Goal: Task Accomplishment & Management: Manage account settings

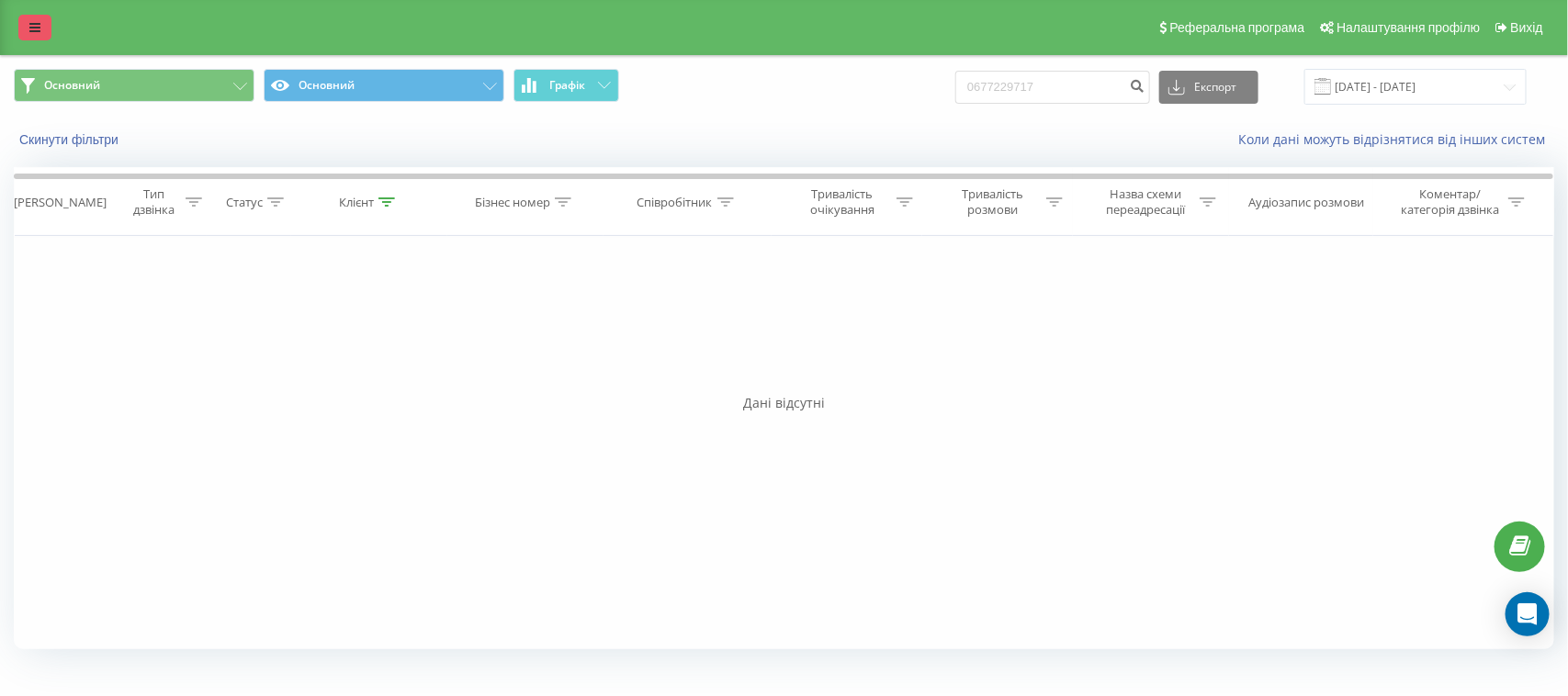
click at [26, 21] on link at bounding box center [35, 27] width 33 height 26
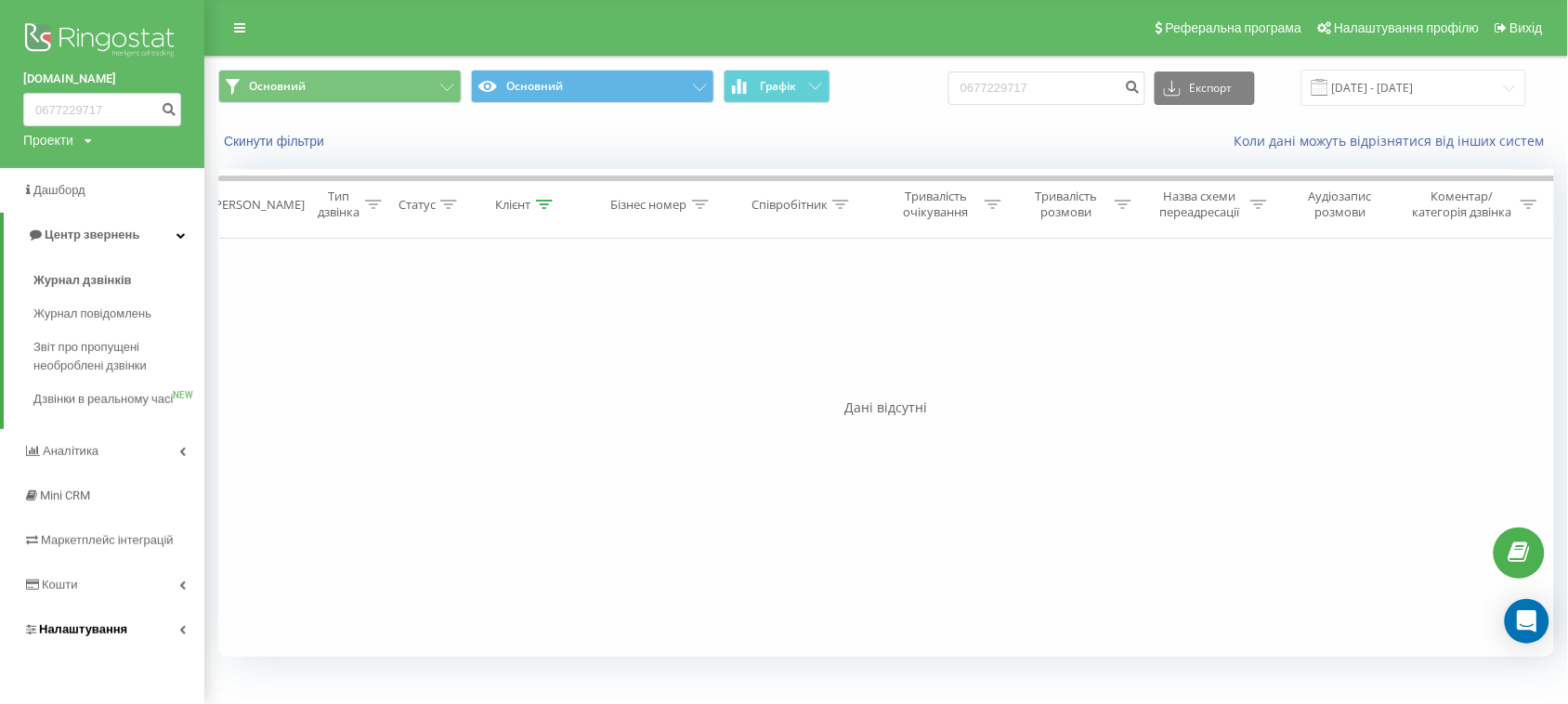
click at [135, 653] on link "Налаштування" at bounding box center [102, 630] width 205 height 45
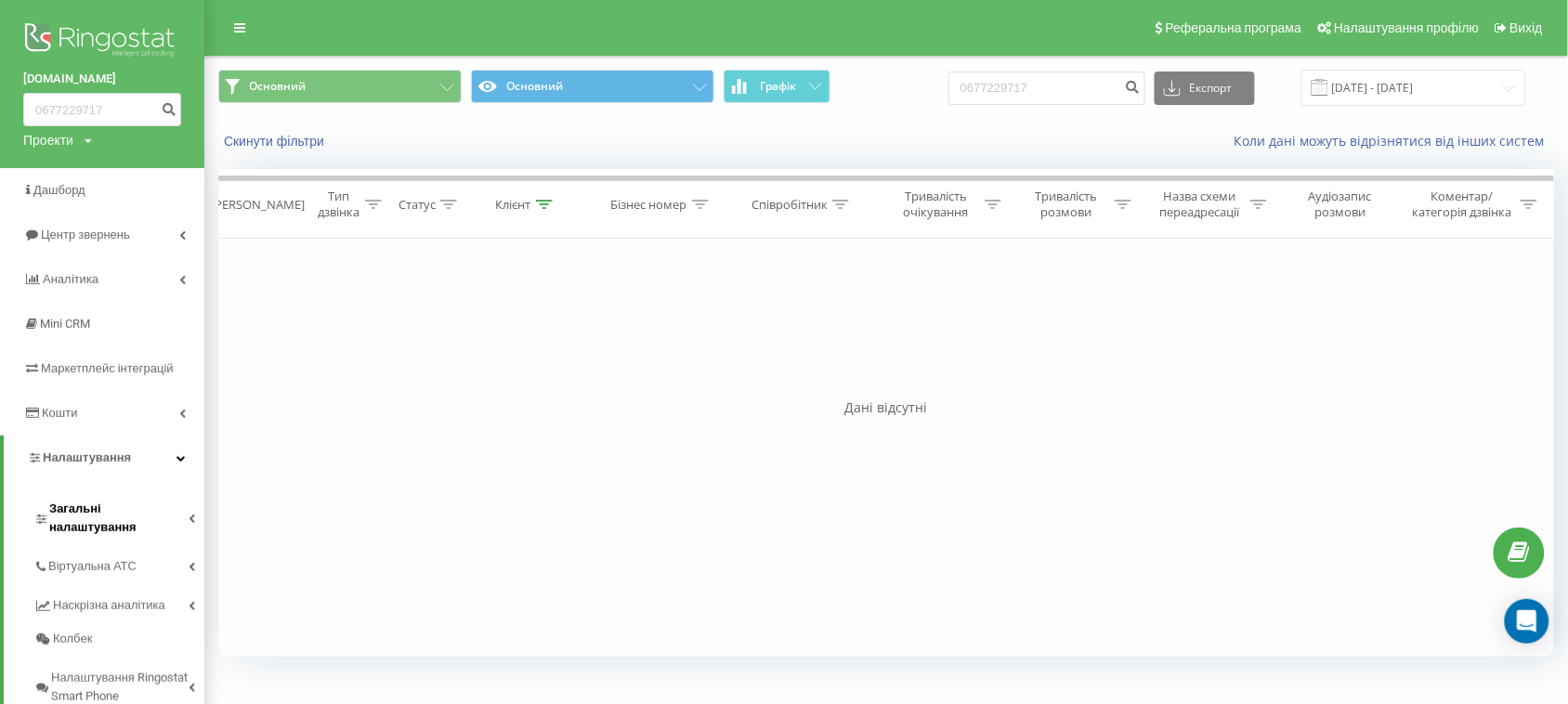
click at [156, 509] on span "Загальні налаштування" at bounding box center [119, 519] width 140 height 37
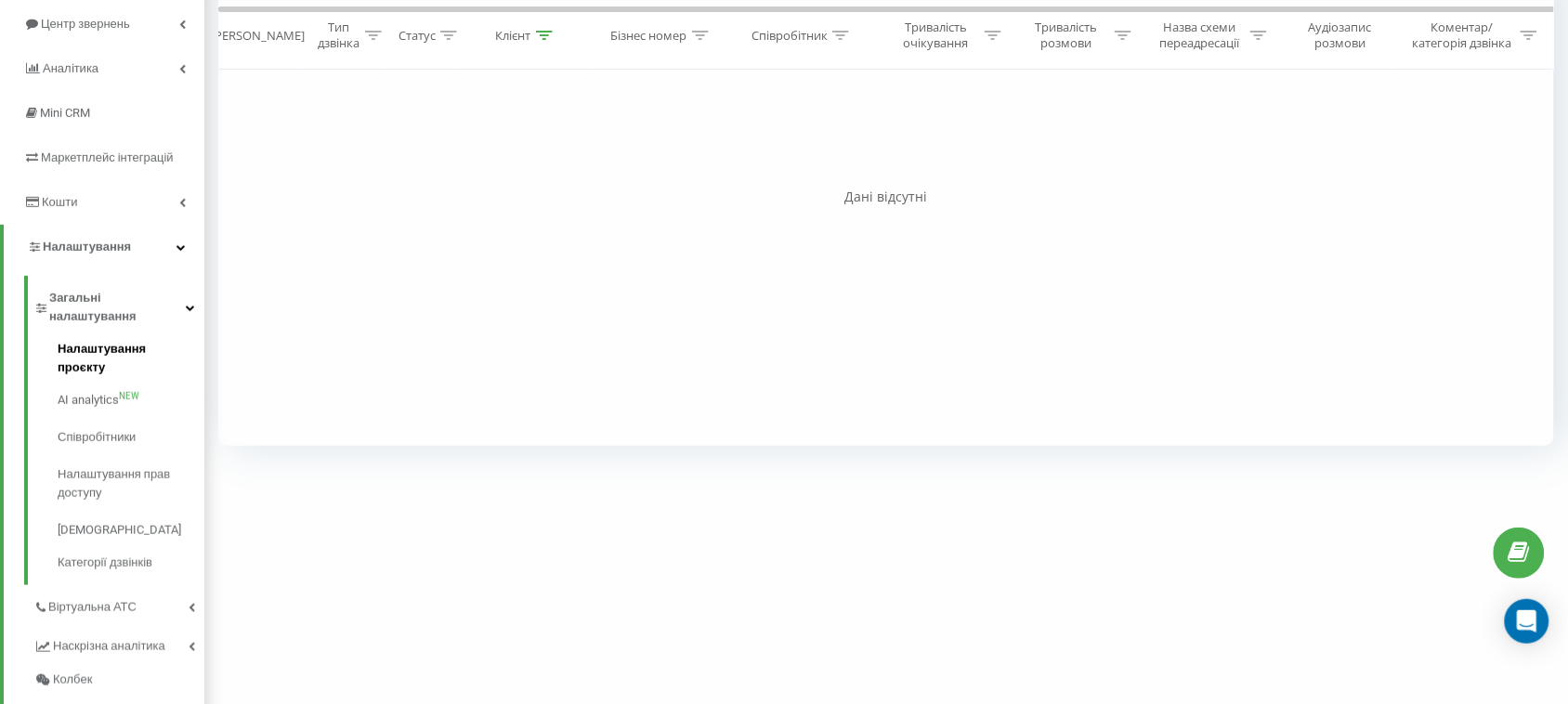
scroll to position [347, 0]
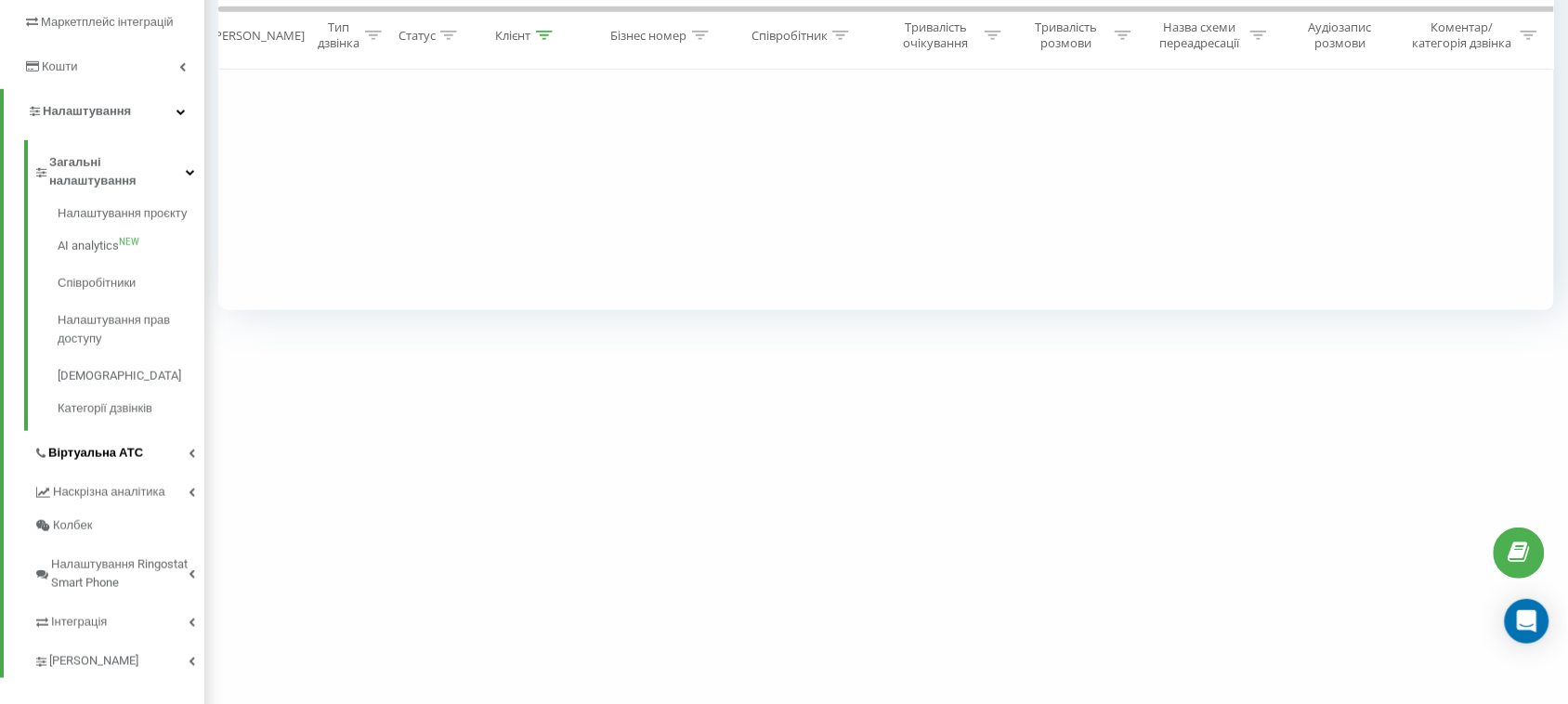
click at [138, 433] on link "Віртуальна АТС" at bounding box center [118, 451] width 171 height 39
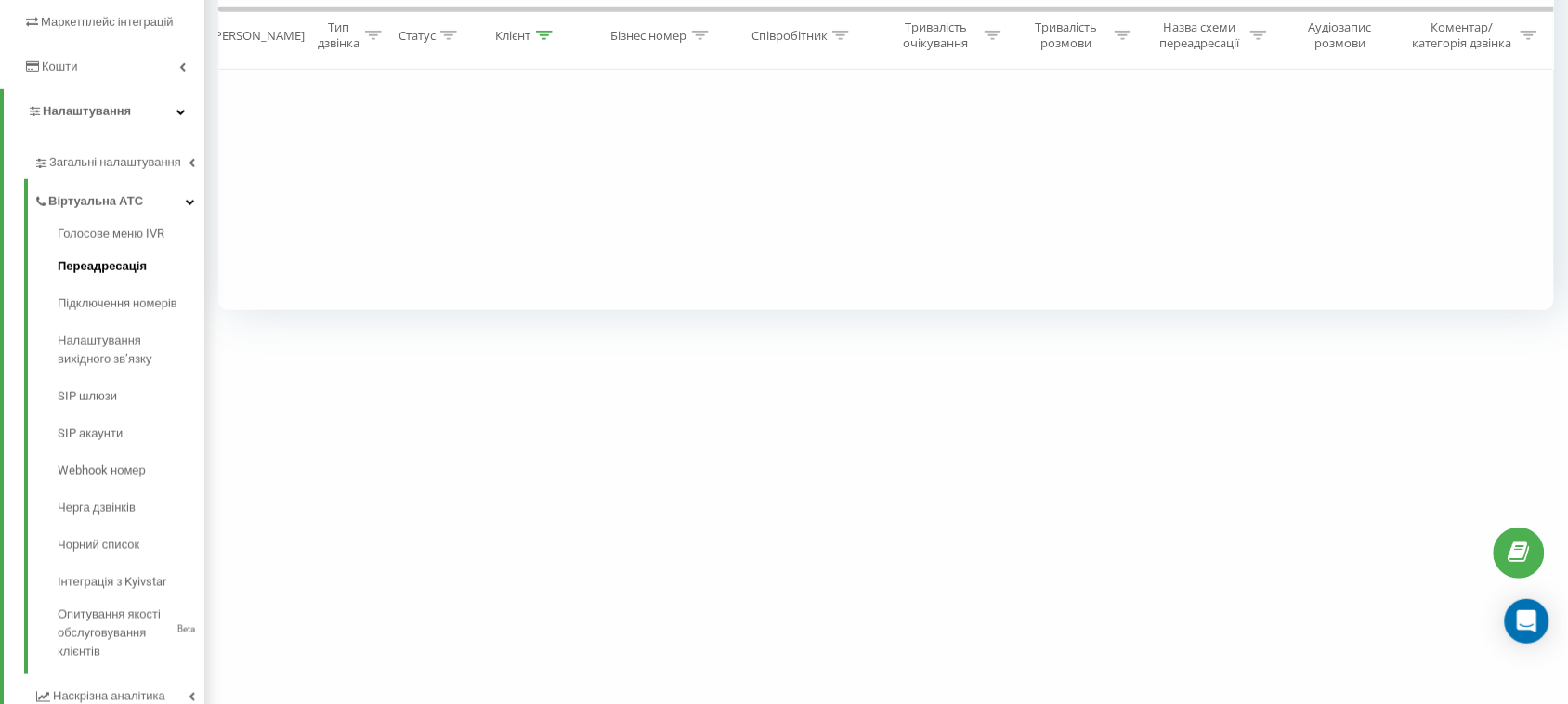
click at [150, 263] on link "Переадресація" at bounding box center [130, 267] width 147 height 37
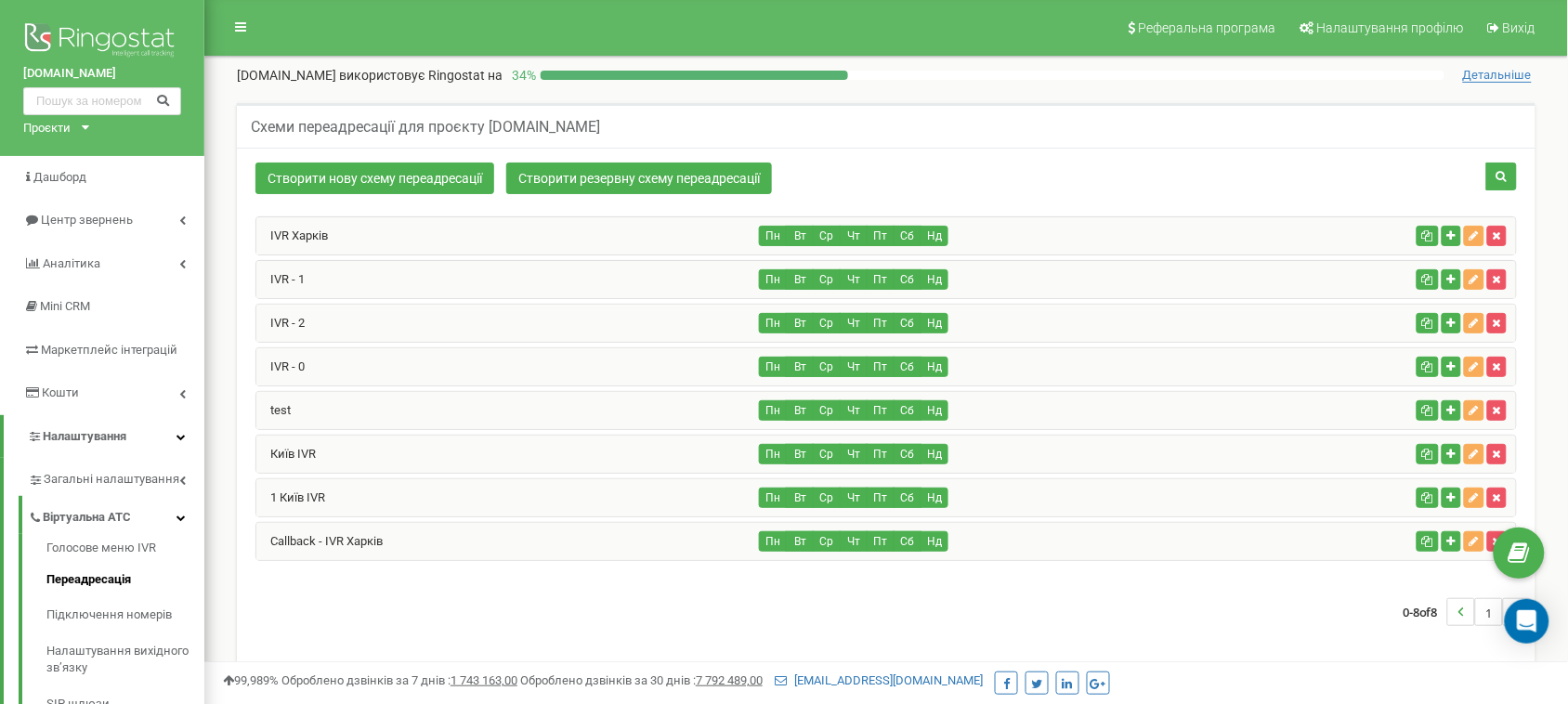
click at [395, 288] on div "IVR - 1" at bounding box center [508, 280] width 504 height 37
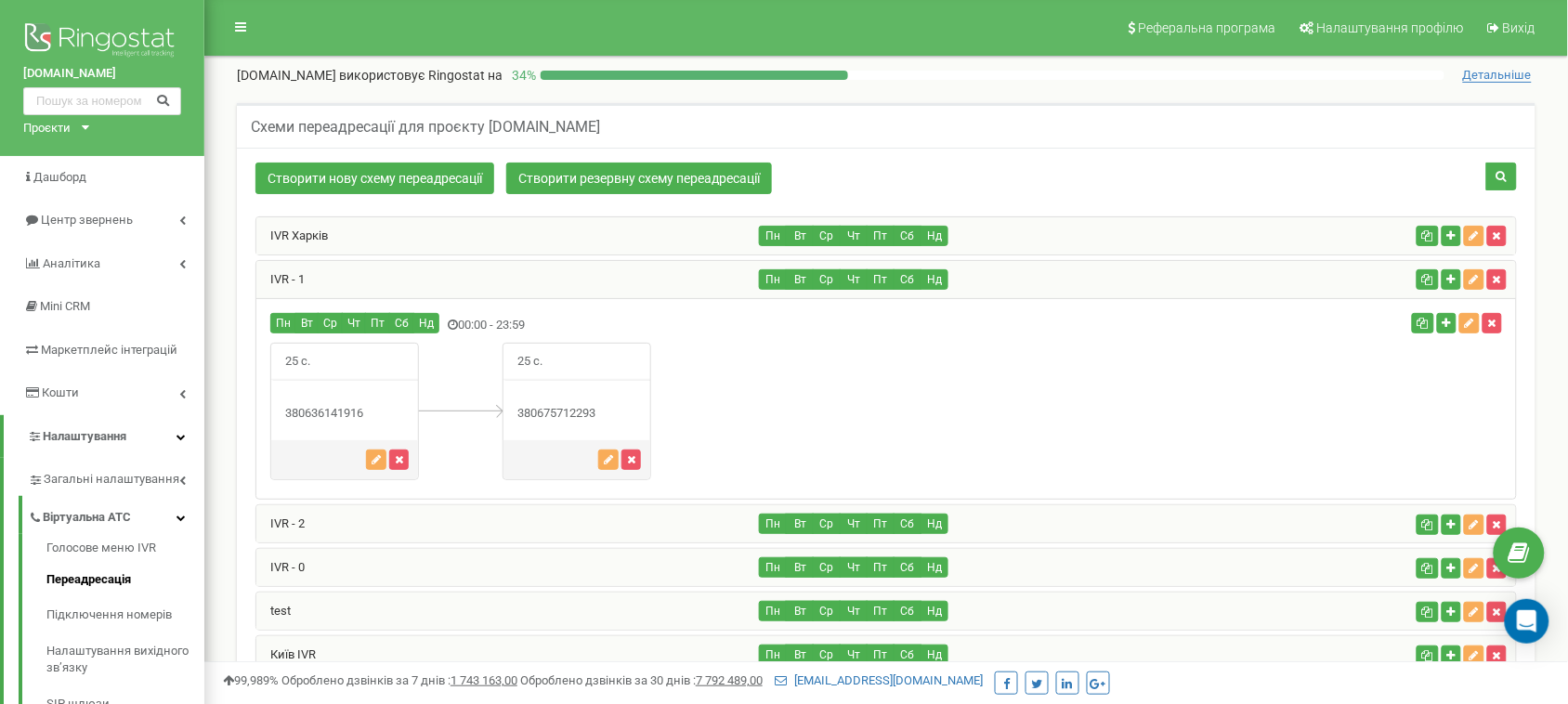
drag, startPoint x: 599, startPoint y: 412, endPoint x: 537, endPoint y: 419, distance: 62.4
click at [537, 419] on div "380675712293" at bounding box center [577, 414] width 147 height 17
click at [584, 416] on div "380675712293" at bounding box center [577, 414] width 147 height 17
drag, startPoint x: 602, startPoint y: 419, endPoint x: 534, endPoint y: 432, distance: 69.2
click at [534, 432] on div "25 с." at bounding box center [577, 412] width 149 height 139
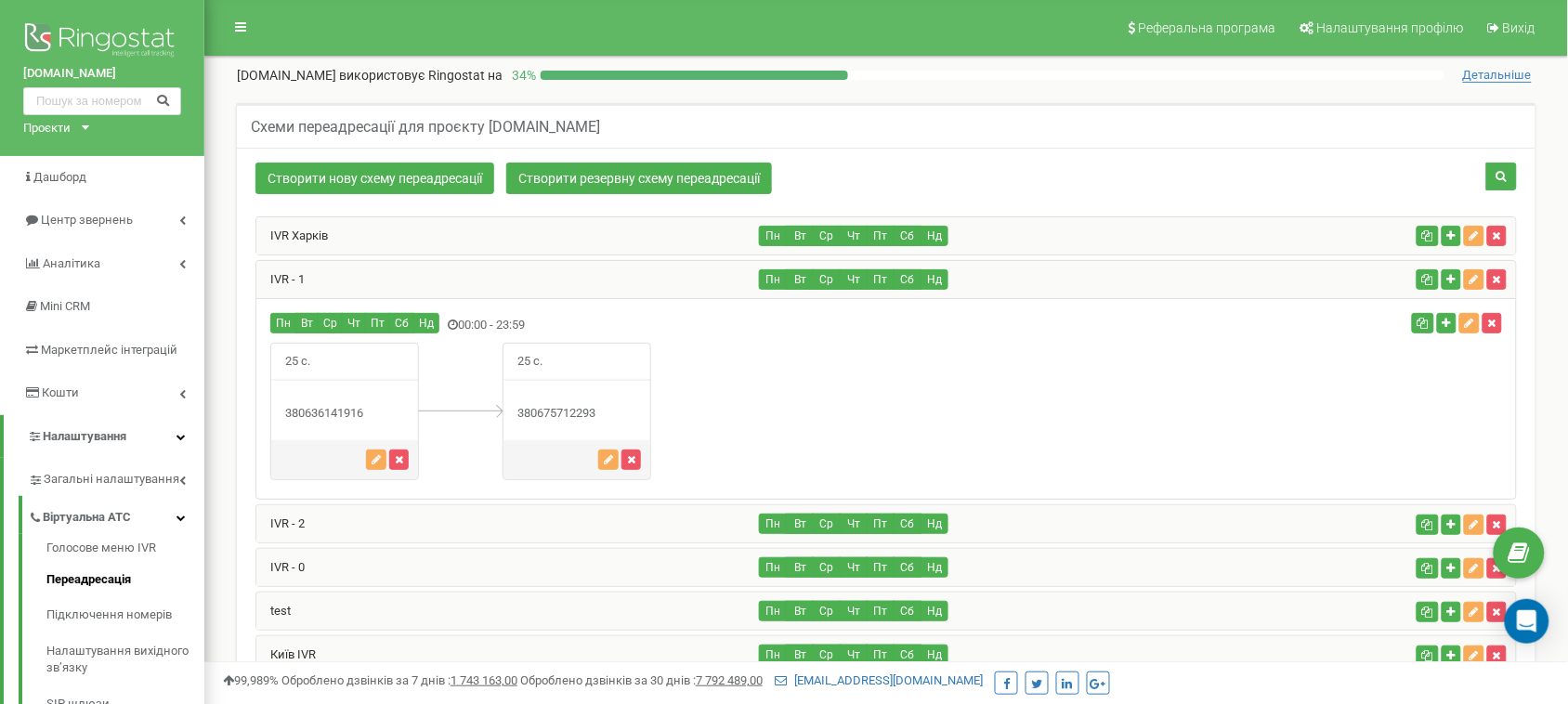
copy div "0675712293"
click at [373, 467] on button "button" at bounding box center [376, 459] width 20 height 20
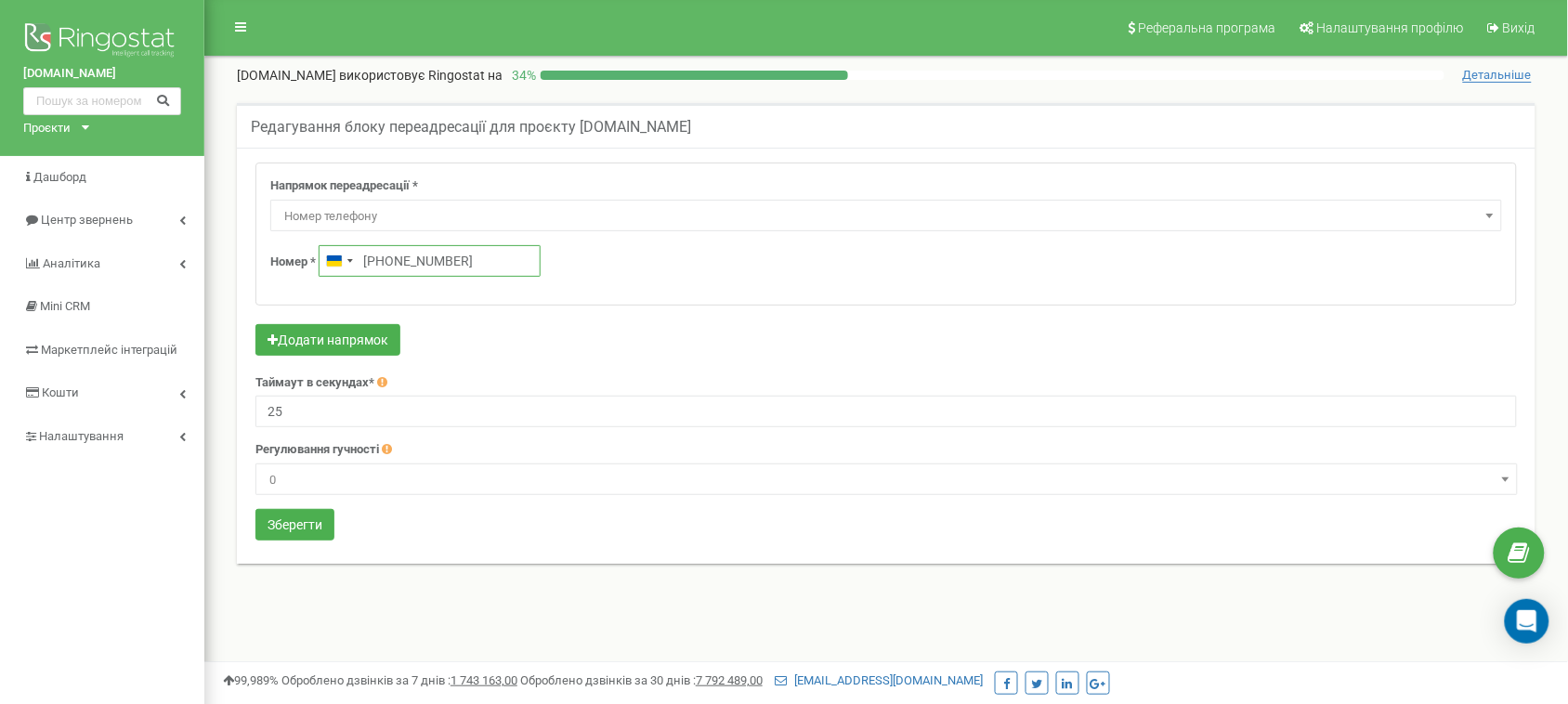
drag, startPoint x: 488, startPoint y: 274, endPoint x: 388, endPoint y: 274, distance: 100.0
click at [388, 274] on input "+380636141916" at bounding box center [429, 261] width 222 height 32
paste input "67 571 2293"
type input "+380 67 571 2293"
click at [314, 517] on button "Зберегти" at bounding box center [294, 524] width 79 height 32
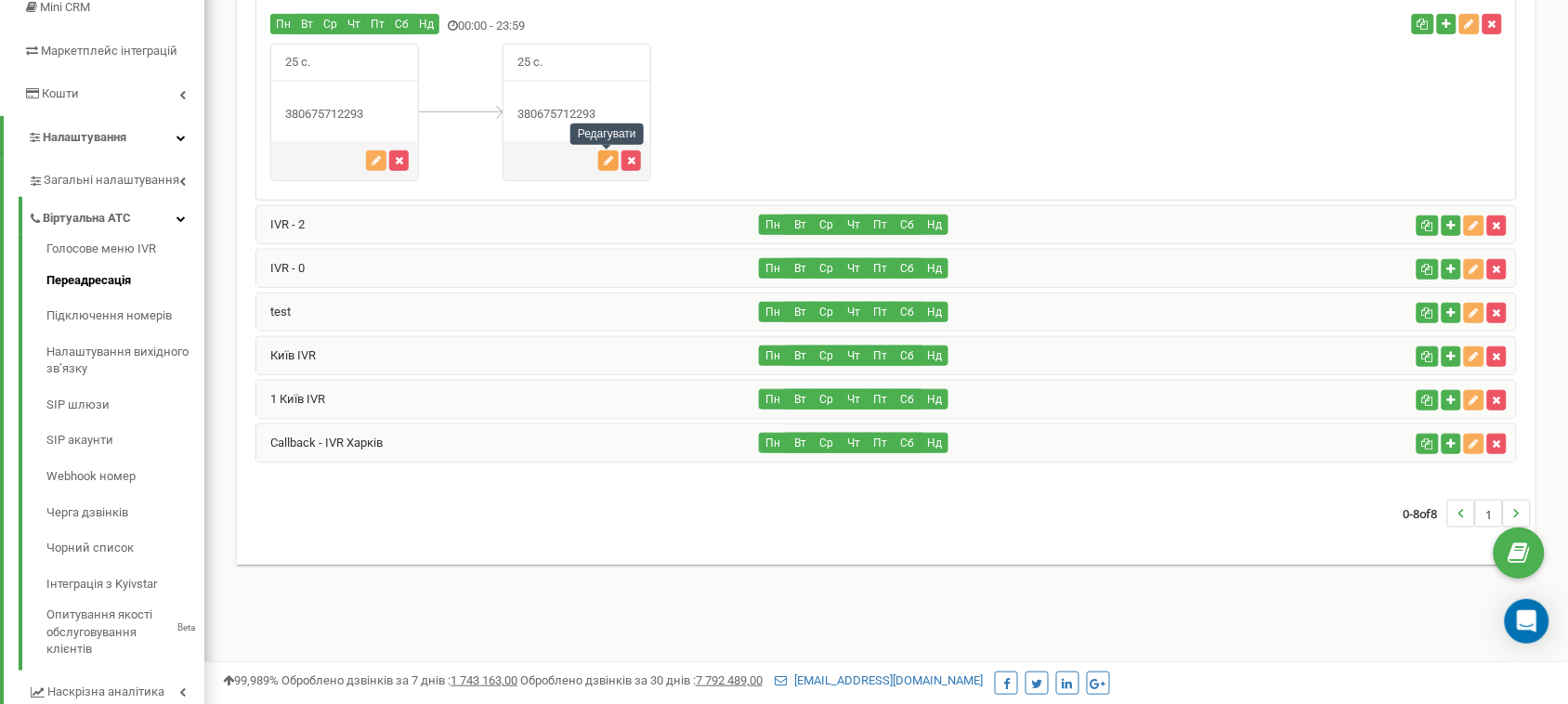
click at [610, 155] on icon "button" at bounding box center [609, 160] width 10 height 11
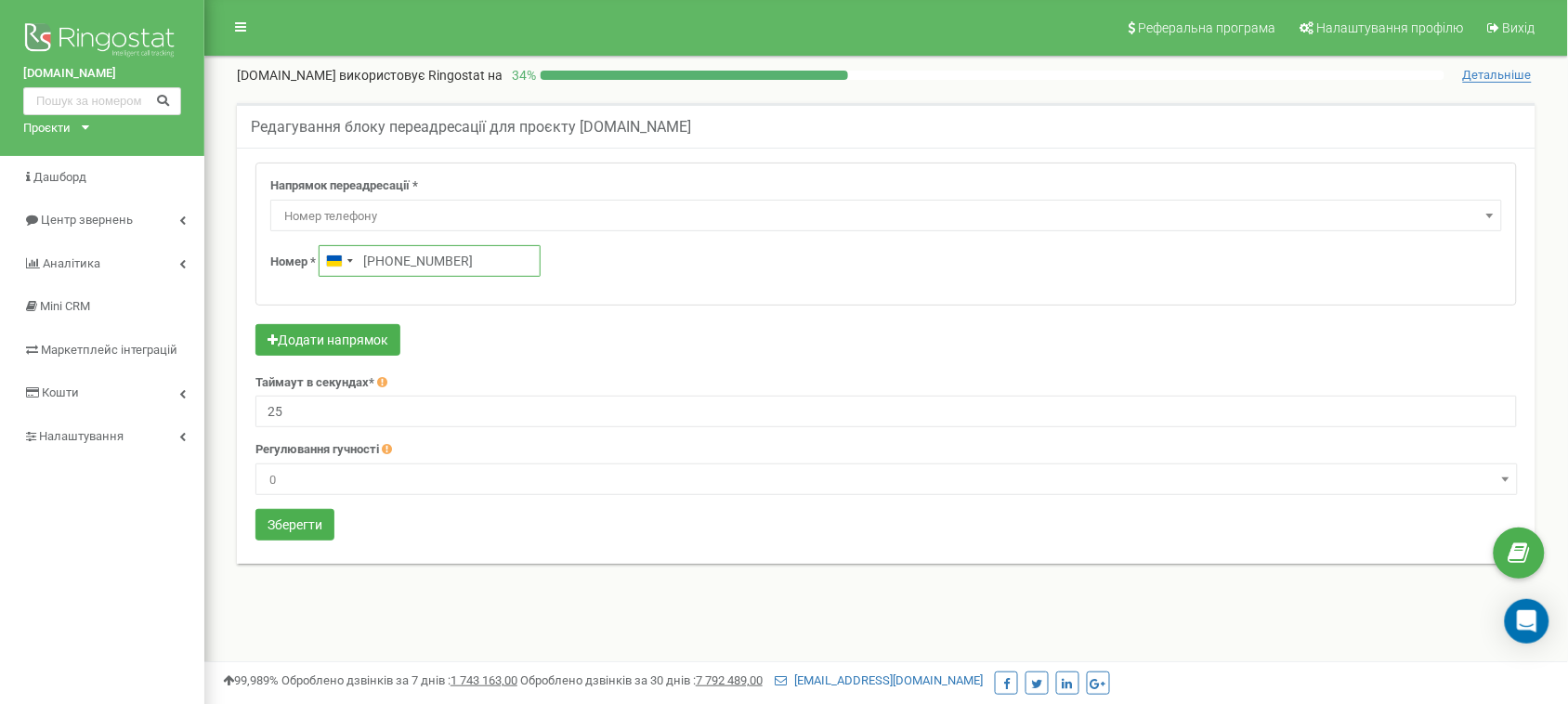
drag, startPoint x: 495, startPoint y: 251, endPoint x: 386, endPoint y: 270, distance: 110.6
click at [386, 270] on input "+380675712293" at bounding box center [429, 261] width 222 height 32
paste input "63 029 5800"
type input "+380 63 029 5800"
click at [304, 527] on button "Зберегти" at bounding box center [294, 524] width 79 height 32
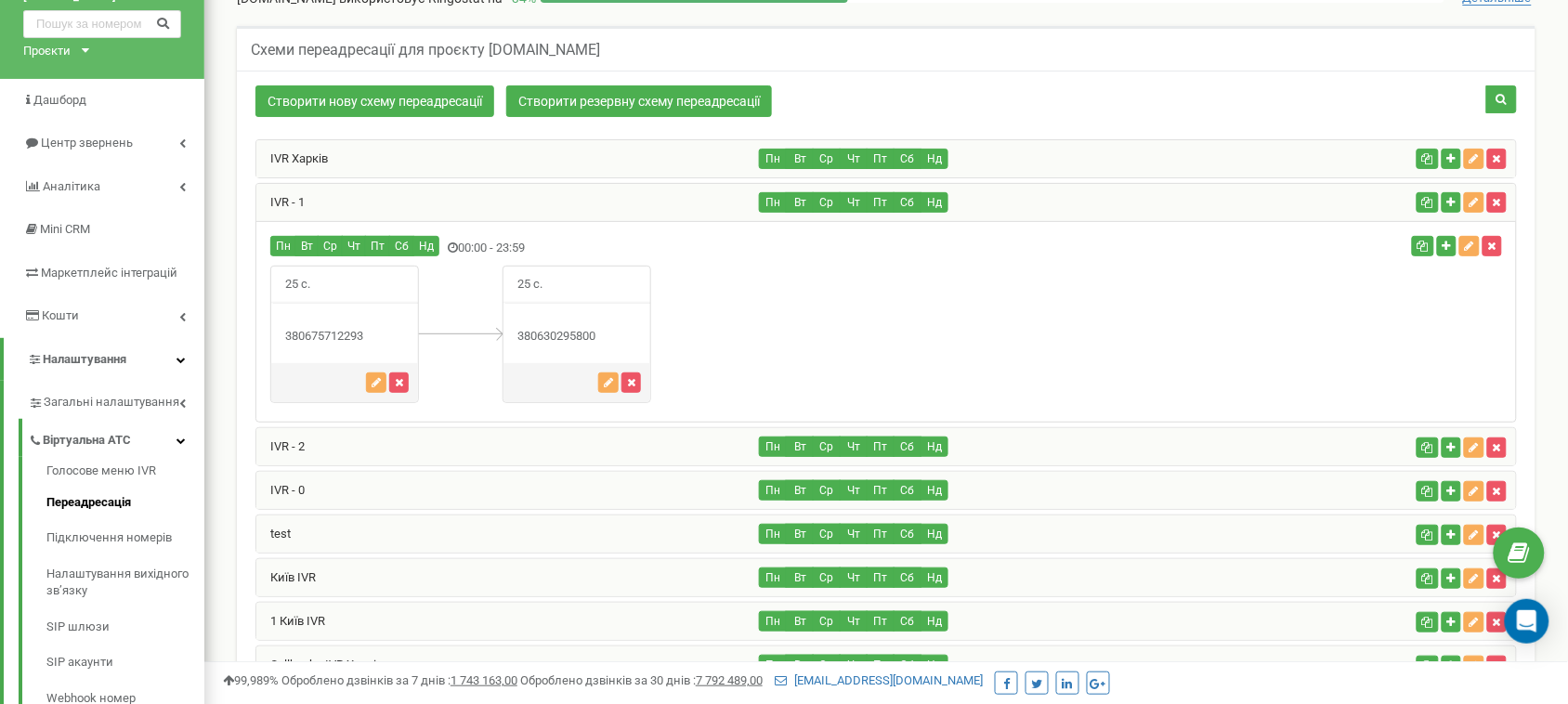
scroll to position [67, 0]
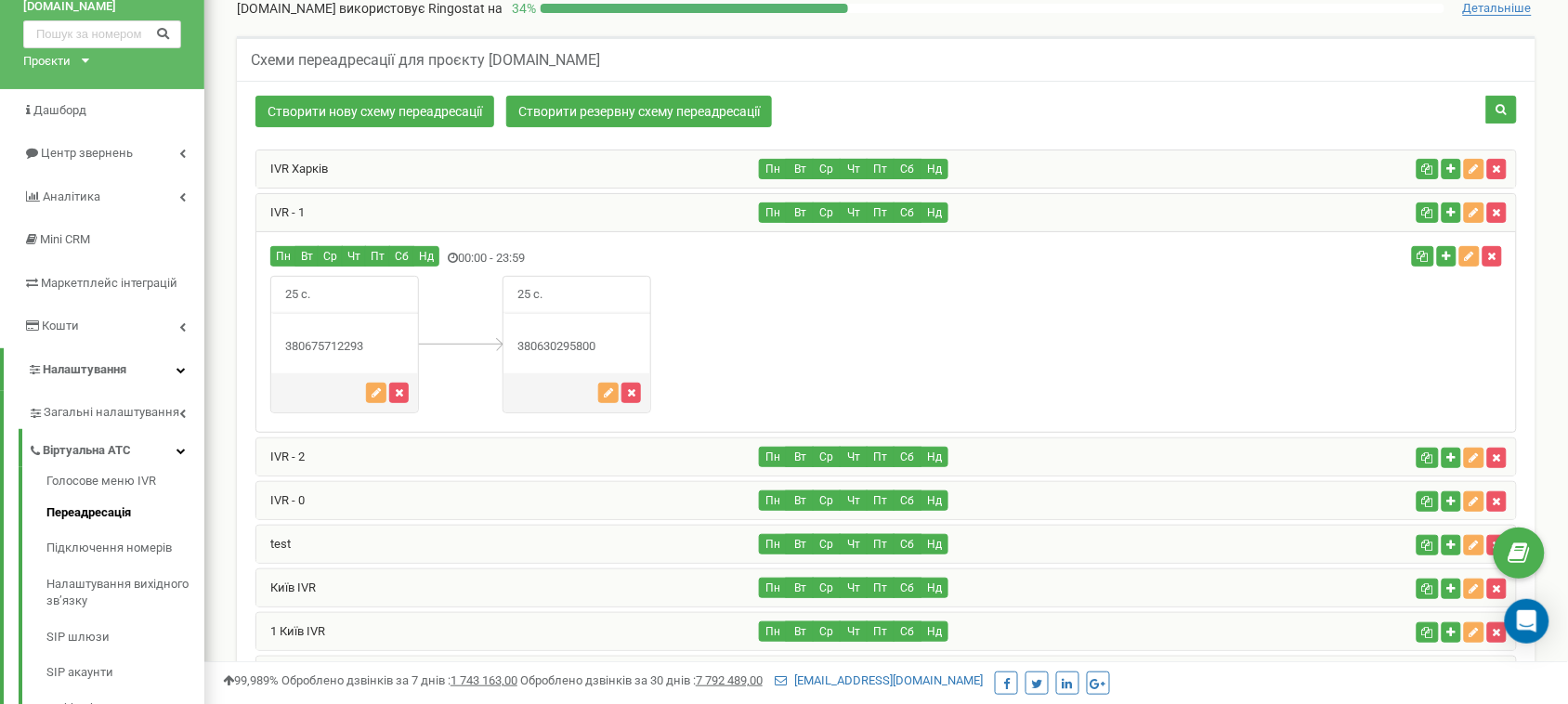
drag, startPoint x: 383, startPoint y: 354, endPoint x: 298, endPoint y: 347, distance: 85.3
click at [298, 347] on div "380675712293" at bounding box center [344, 347] width 147 height 17
copy div "0675712293"
click at [918, 364] on div "25 с." at bounding box center [886, 345] width 1260 height 139
click at [884, 318] on div "25 с." at bounding box center [886, 345] width 1260 height 139
